Goal: Check status: Check status

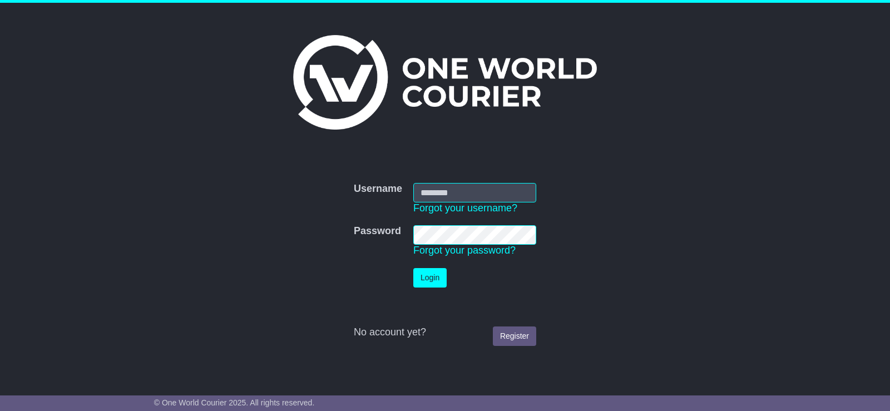
type input "******"
click at [430, 284] on button "Login" at bounding box center [429, 277] width 33 height 19
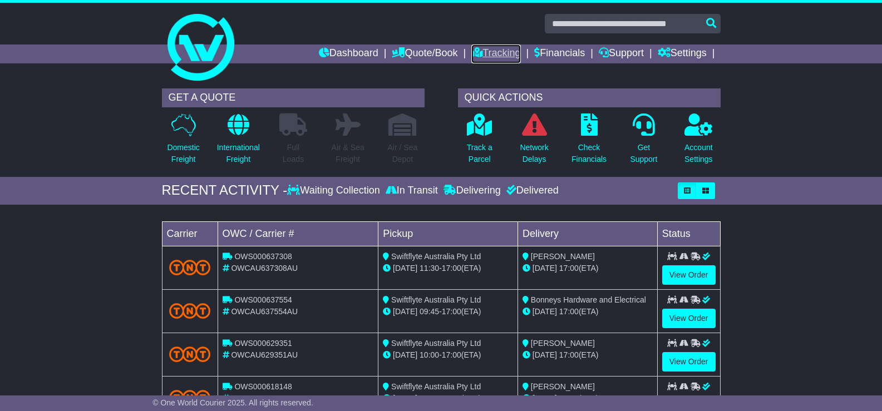
click at [486, 54] on link "Tracking" at bounding box center [495, 53] width 49 height 19
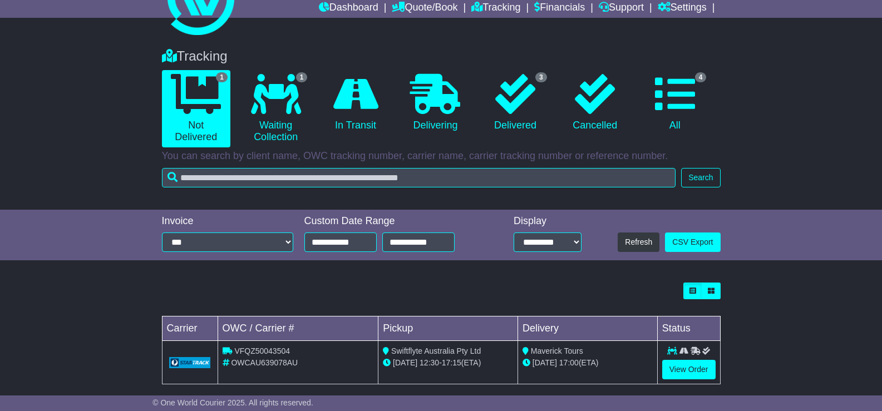
scroll to position [58, 0]
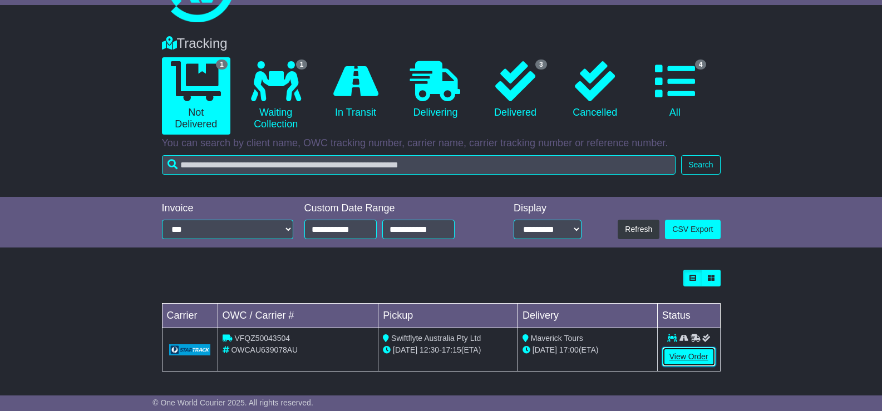
click at [699, 357] on link "View Order" at bounding box center [688, 356] width 53 height 19
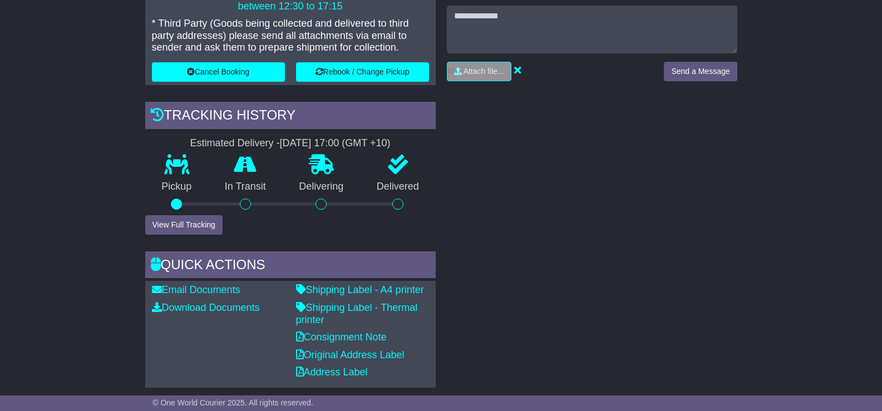
scroll to position [279, 0]
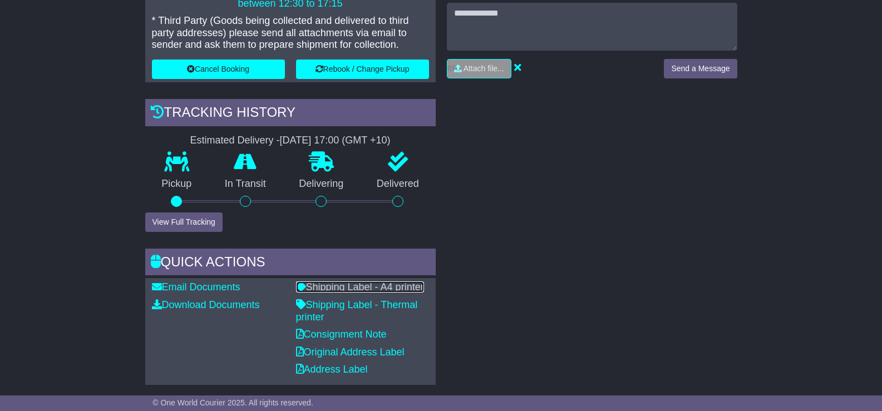
click at [392, 286] on link "Shipping Label - A4 printer" at bounding box center [360, 286] width 128 height 11
click at [322, 336] on link "Consignment Note" at bounding box center [341, 334] width 91 height 11
click at [324, 350] on link "Original Address Label" at bounding box center [350, 351] width 108 height 11
